Goal: Find specific page/section: Find specific page/section

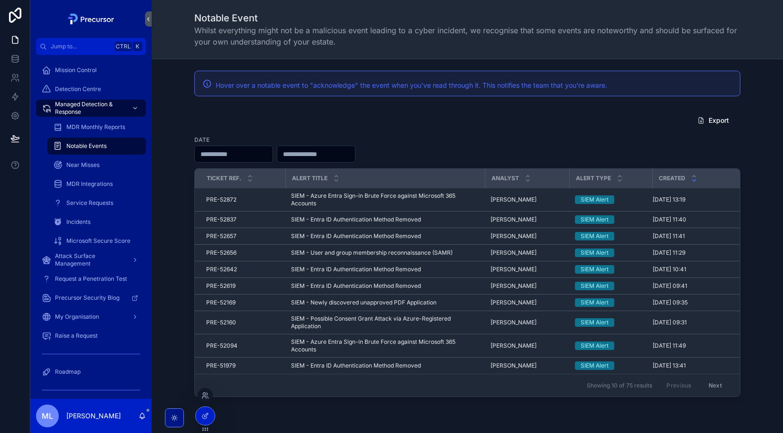
drag, startPoint x: 201, startPoint y: 397, endPoint x: 212, endPoint y: 395, distance: 10.6
click at [201, 397] on icon at bounding box center [205, 395] width 8 height 8
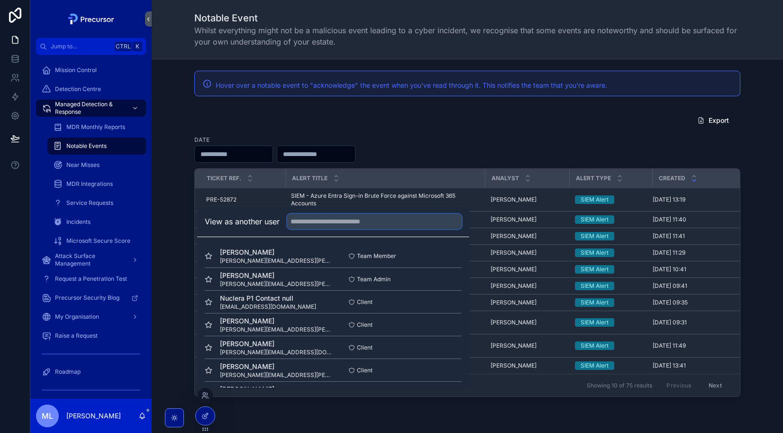
click at [315, 217] on input "text" at bounding box center [374, 221] width 174 height 15
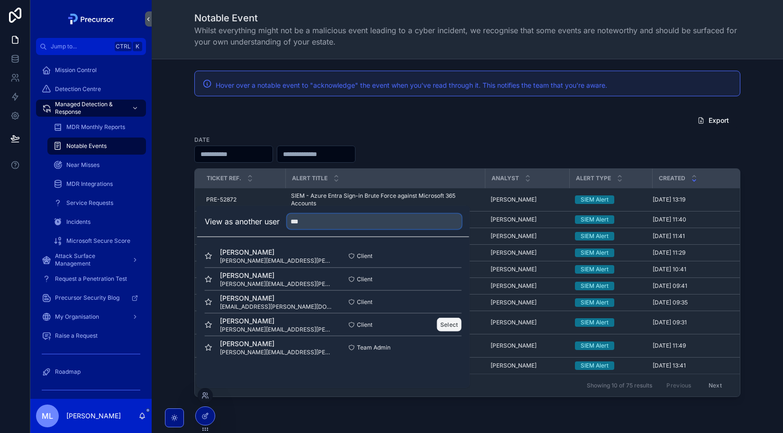
type input "***"
click at [447, 319] on button "Select" at bounding box center [449, 324] width 25 height 14
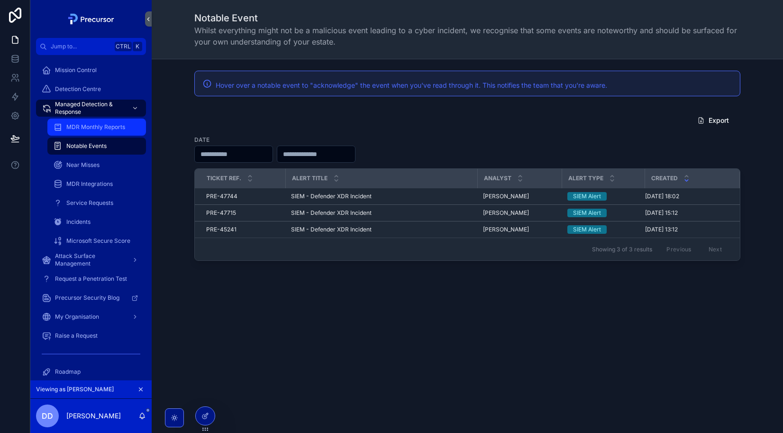
click at [108, 129] on span "MDR Monthly Reports" at bounding box center [95, 127] width 59 height 8
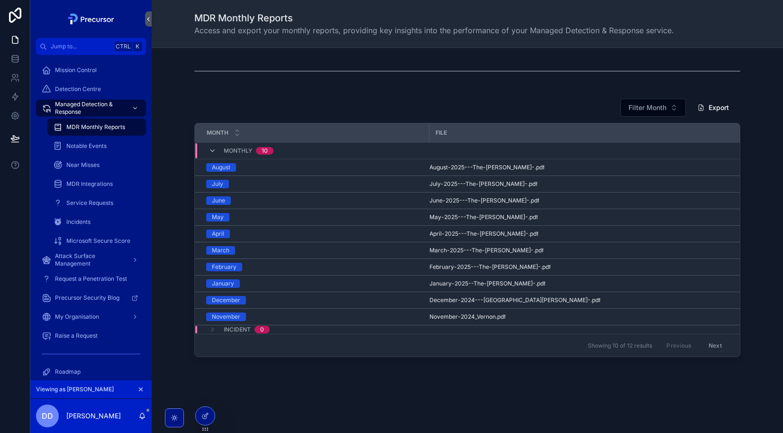
click at [513, 99] on div "Filter Month Export" at bounding box center [467, 107] width 546 height 19
click at [448, 83] on div at bounding box center [467, 70] width 616 height 31
click at [549, 80] on div at bounding box center [467, 71] width 546 height 24
